Goal: Information Seeking & Learning: Learn about a topic

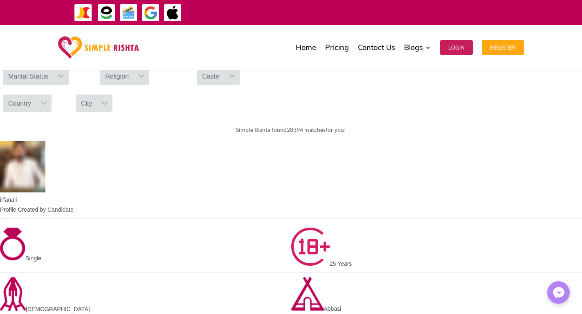
scroll to position [382, 0]
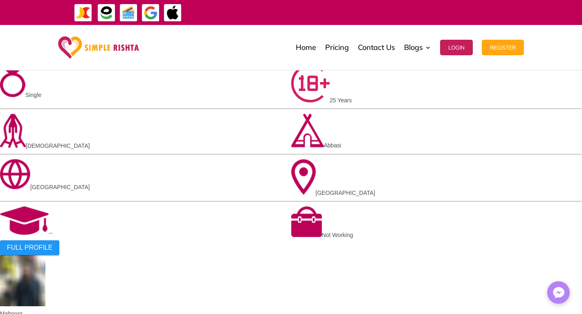
scroll to position [573, 0]
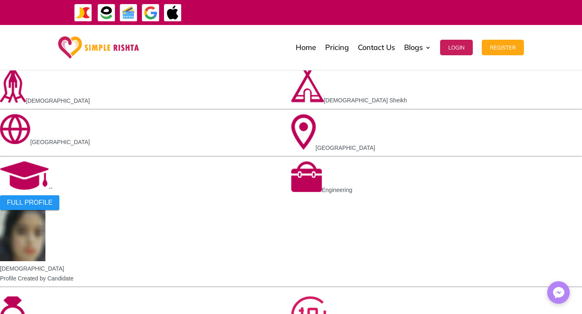
scroll to position [600, 0]
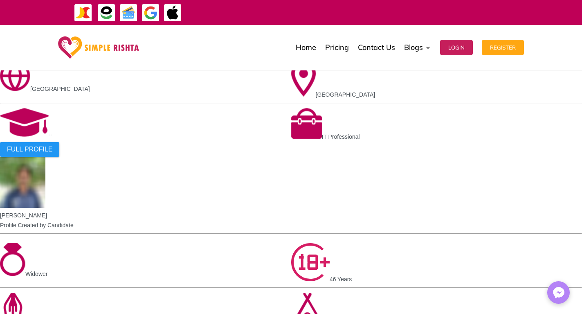
scroll to position [640, 0]
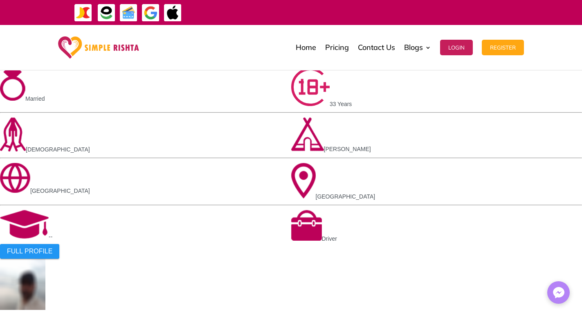
scroll to position [613, 0]
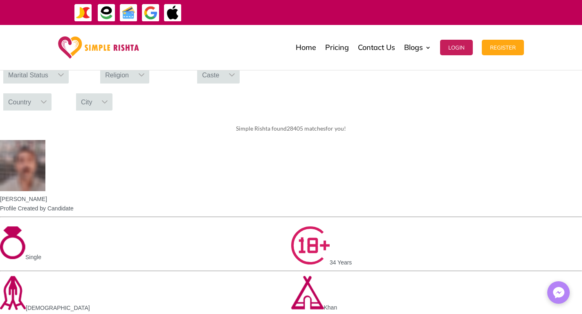
scroll to position [354, 0]
